Goal: Find specific page/section: Find specific page/section

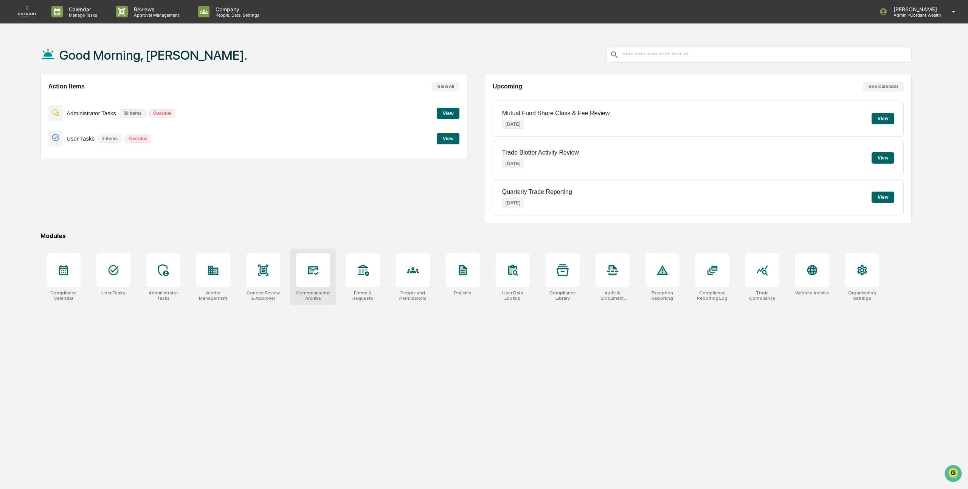
click at [312, 271] on icon at bounding box center [313, 270] width 8 height 6
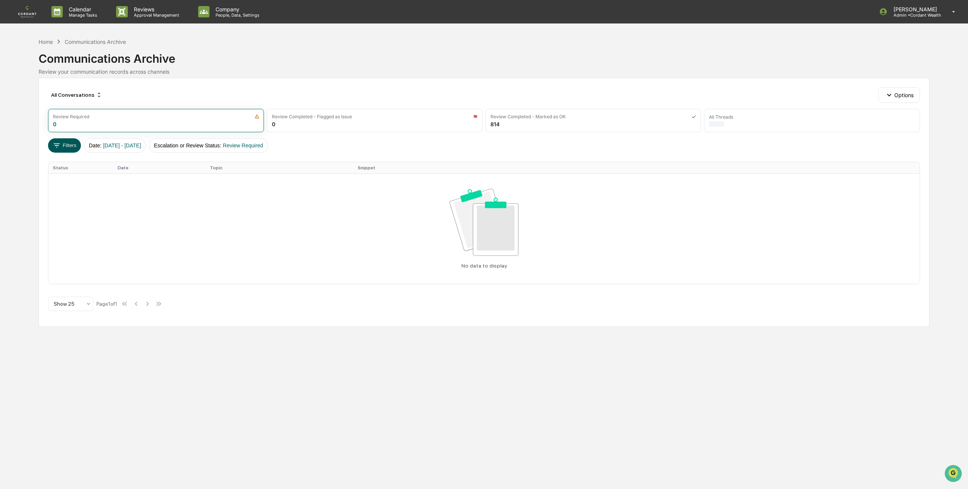
click at [63, 144] on button "Filters" at bounding box center [64, 145] width 33 height 14
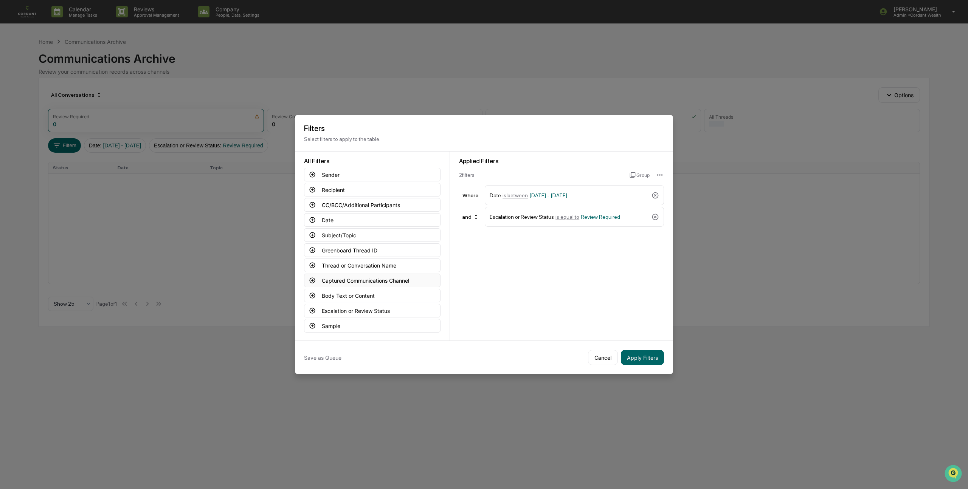
click at [312, 280] on icon at bounding box center [313, 281] width 6 height 6
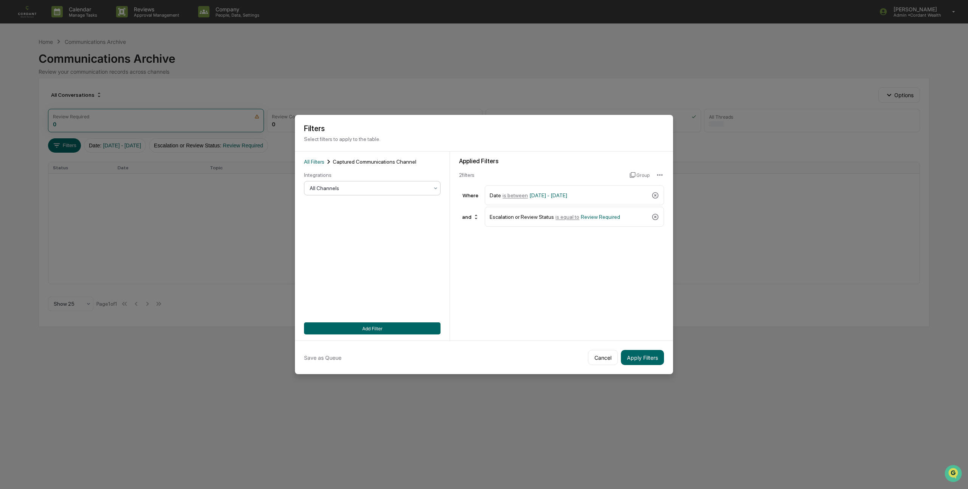
click at [414, 188] on div at bounding box center [369, 189] width 119 height 8
click at [369, 249] on div "LinkedIn Messages" at bounding box center [372, 252] width 136 height 15
click at [371, 328] on button "Add Filter" at bounding box center [372, 329] width 136 height 12
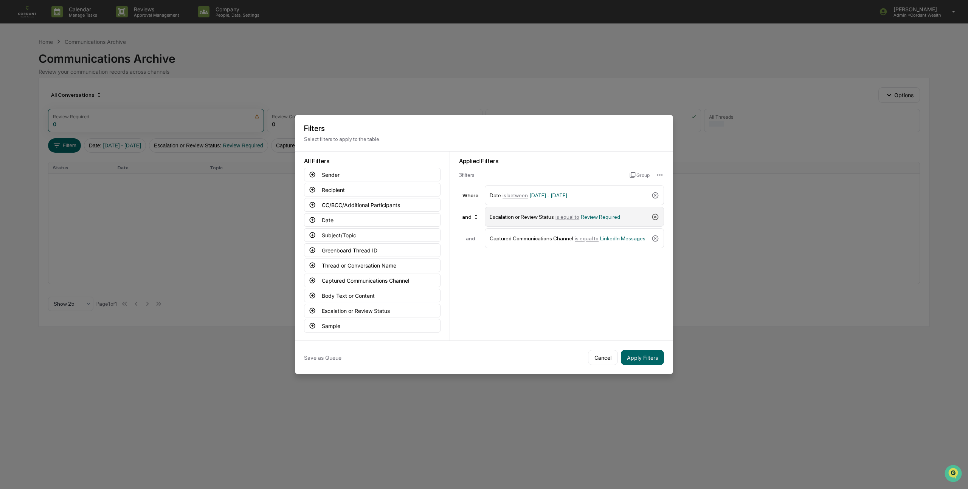
click at [656, 217] on icon at bounding box center [655, 217] width 8 height 8
click at [329, 217] on button "Date" at bounding box center [372, 220] width 136 height 14
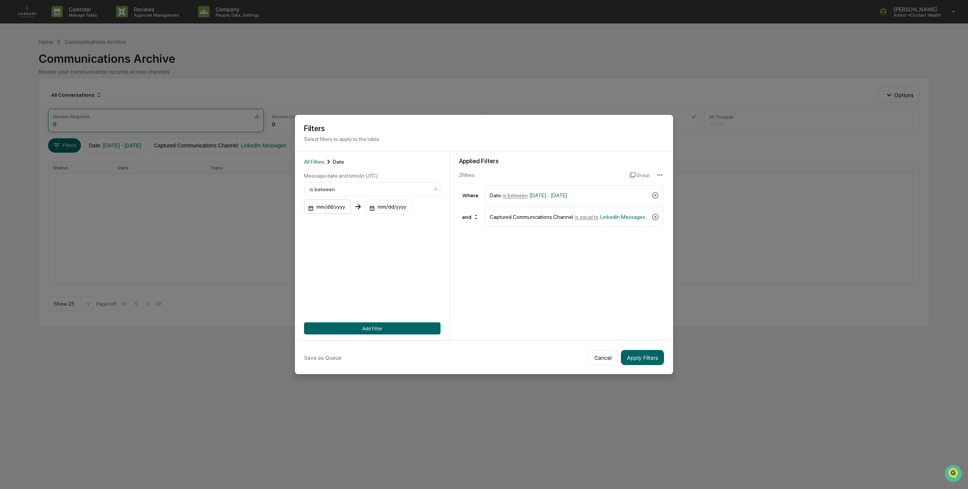
click at [341, 206] on div "mm/dd/yyyy" at bounding box center [327, 207] width 47 height 14
click at [333, 256] on button "1" at bounding box center [334, 257] width 14 height 14
click at [386, 206] on div "mm/dd/yyyy" at bounding box center [376, 207] width 47 height 14
click at [427, 300] on button "24" at bounding box center [426, 300] width 14 height 14
click at [394, 329] on button "Add Filter" at bounding box center [372, 329] width 136 height 12
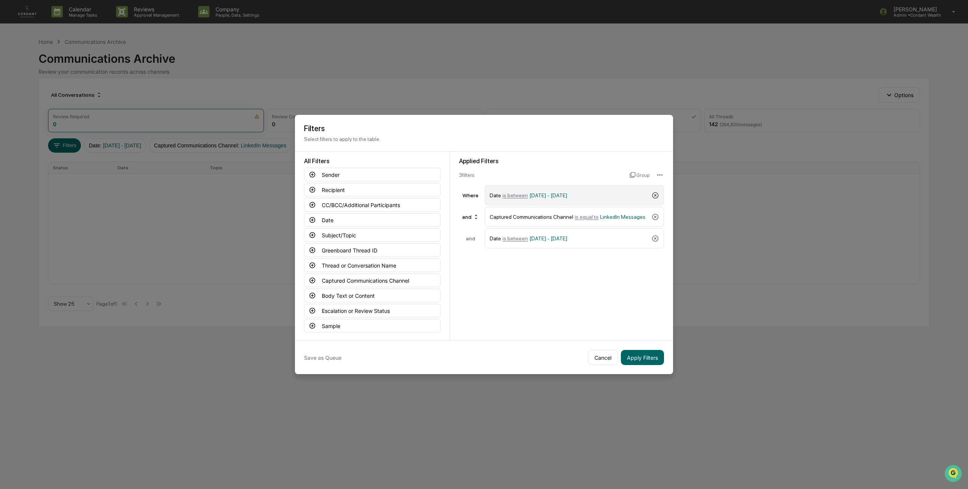
click at [658, 194] on icon at bounding box center [655, 196] width 8 height 8
click at [639, 360] on button "Apply Filters" at bounding box center [642, 357] width 43 height 15
